Goal: Entertainment & Leisure: Consume media (video, audio)

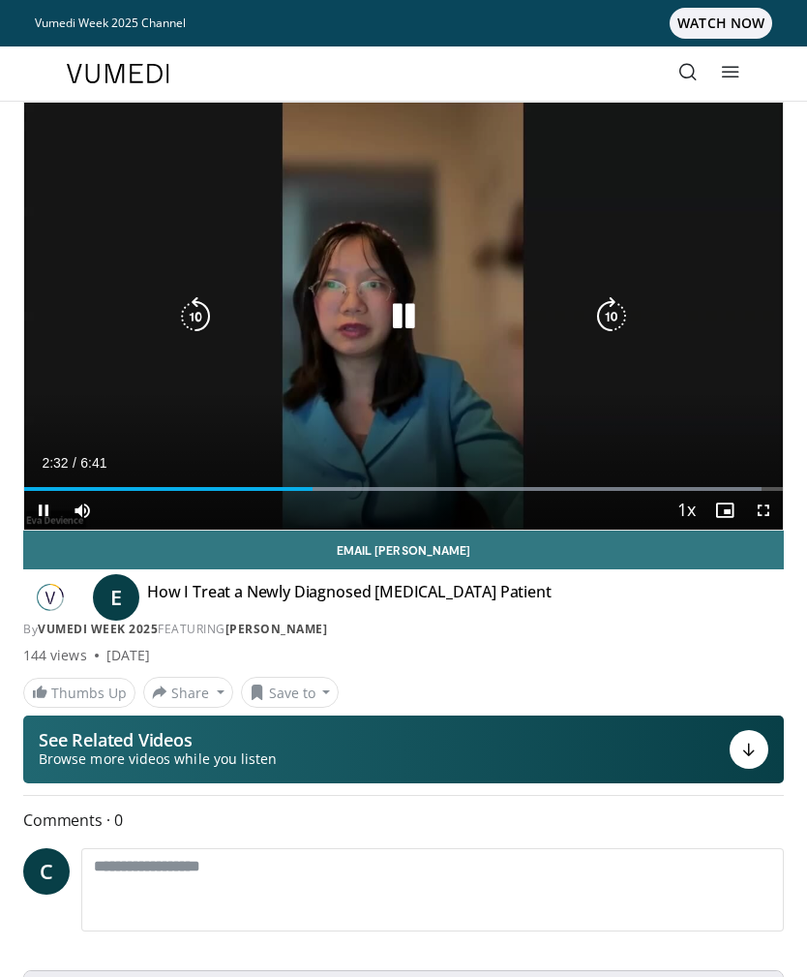
click at [196, 389] on div "10 seconds Tap to unmute" at bounding box center [403, 316] width 759 height 427
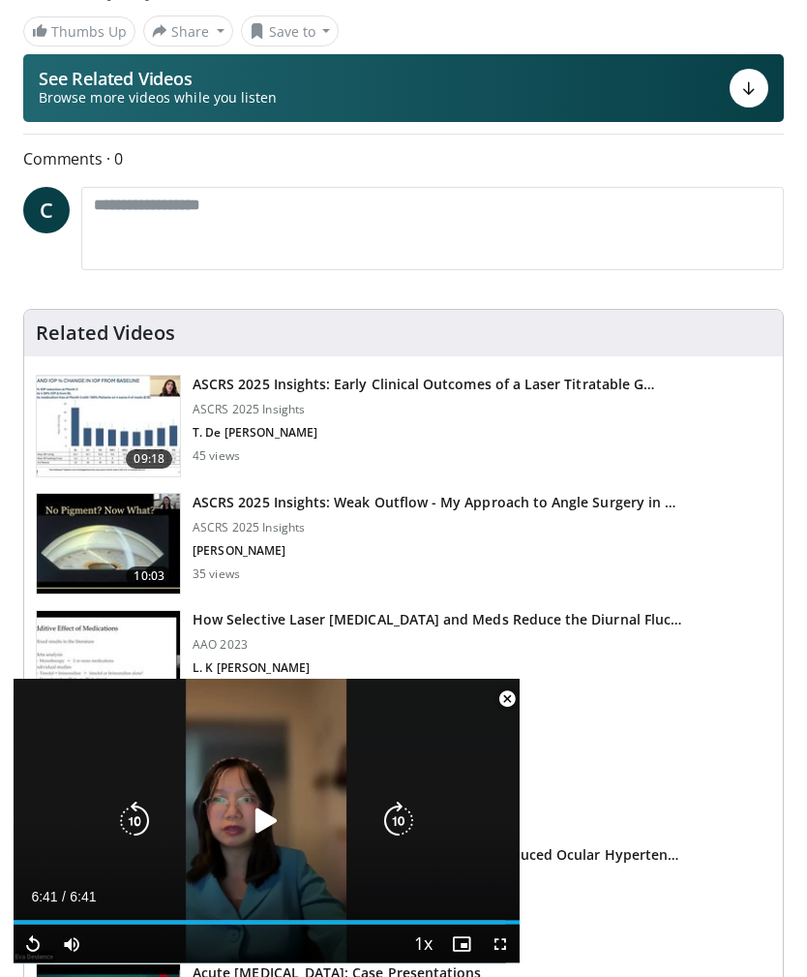
scroll to position [710, 0]
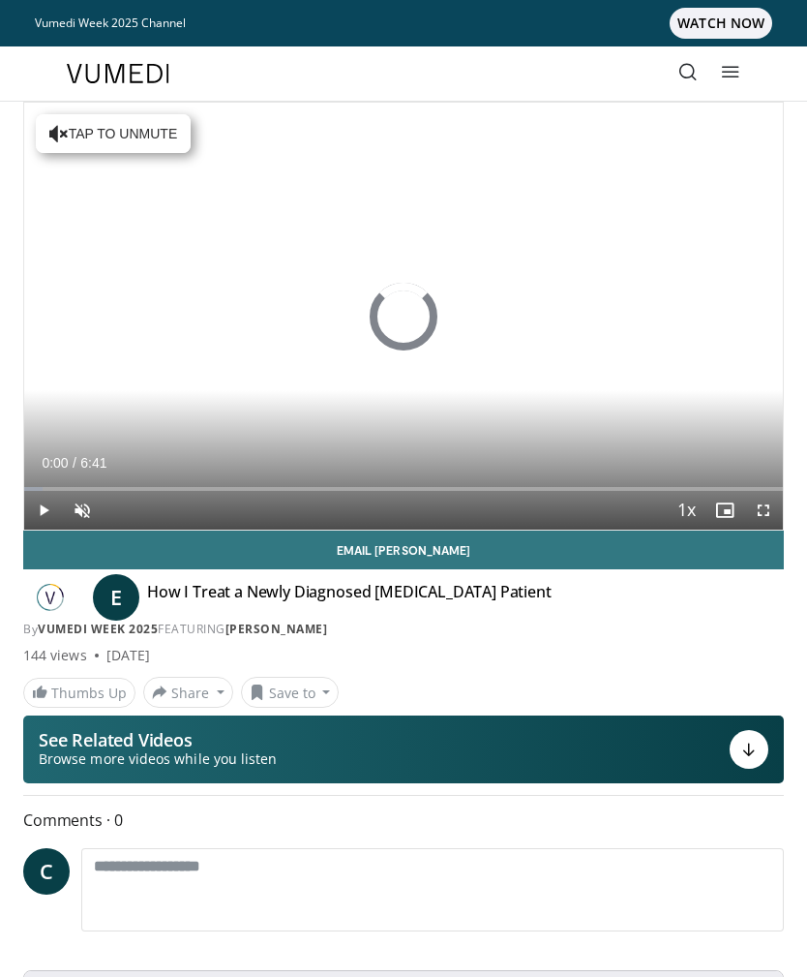
scroll to position [921, 0]
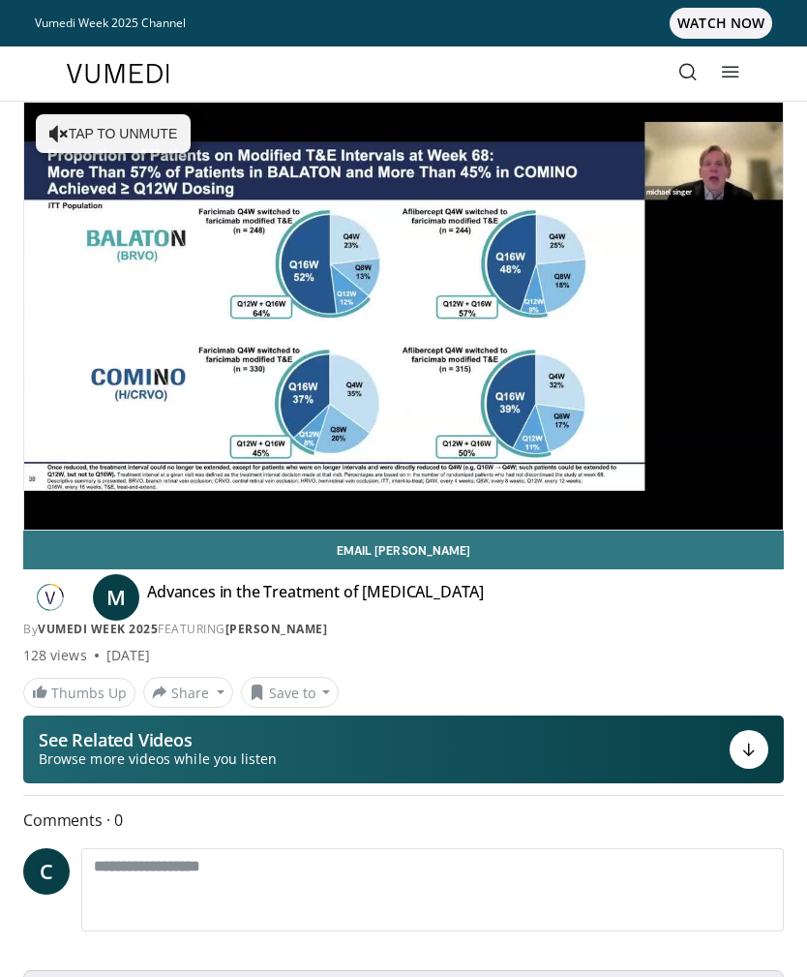
click at [397, 329] on div "10 seconds Tap to unmute" at bounding box center [403, 316] width 759 height 427
